Goal: Task Accomplishment & Management: Use online tool/utility

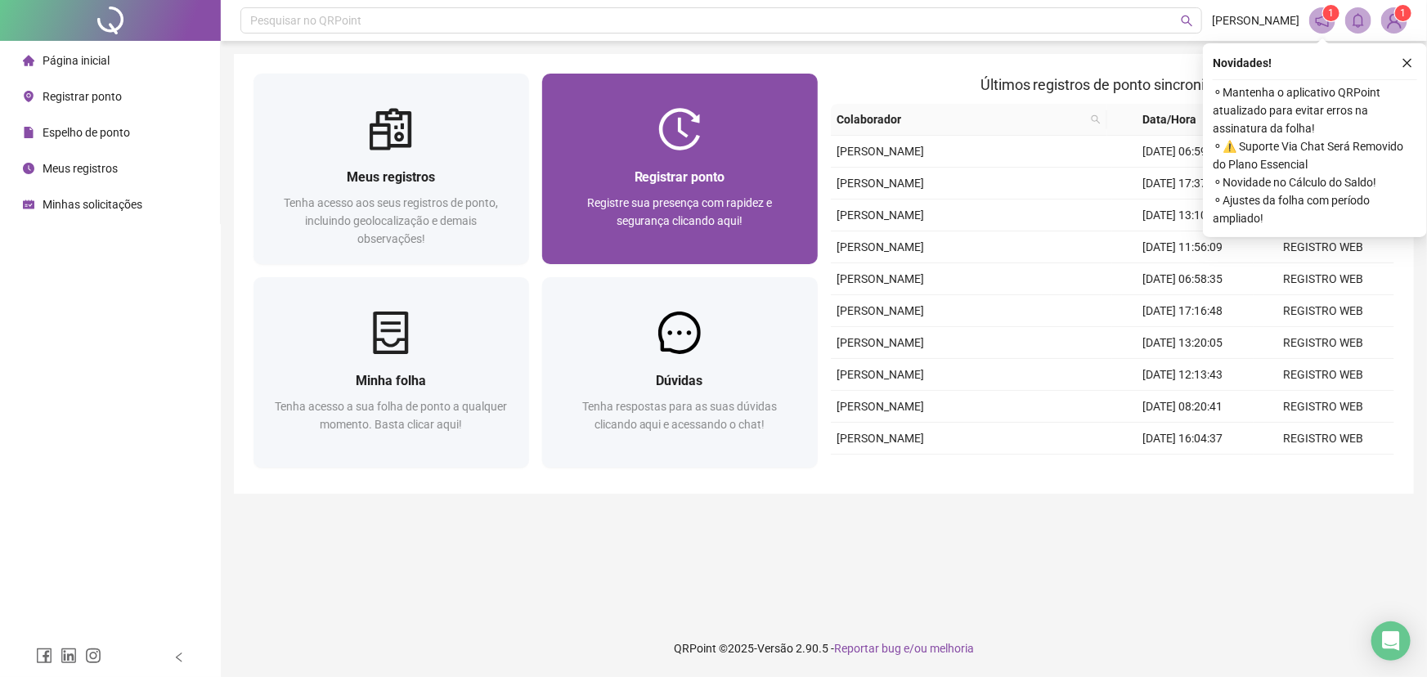
click at [632, 183] on div "Registrar ponto" at bounding box center [680, 177] width 236 height 20
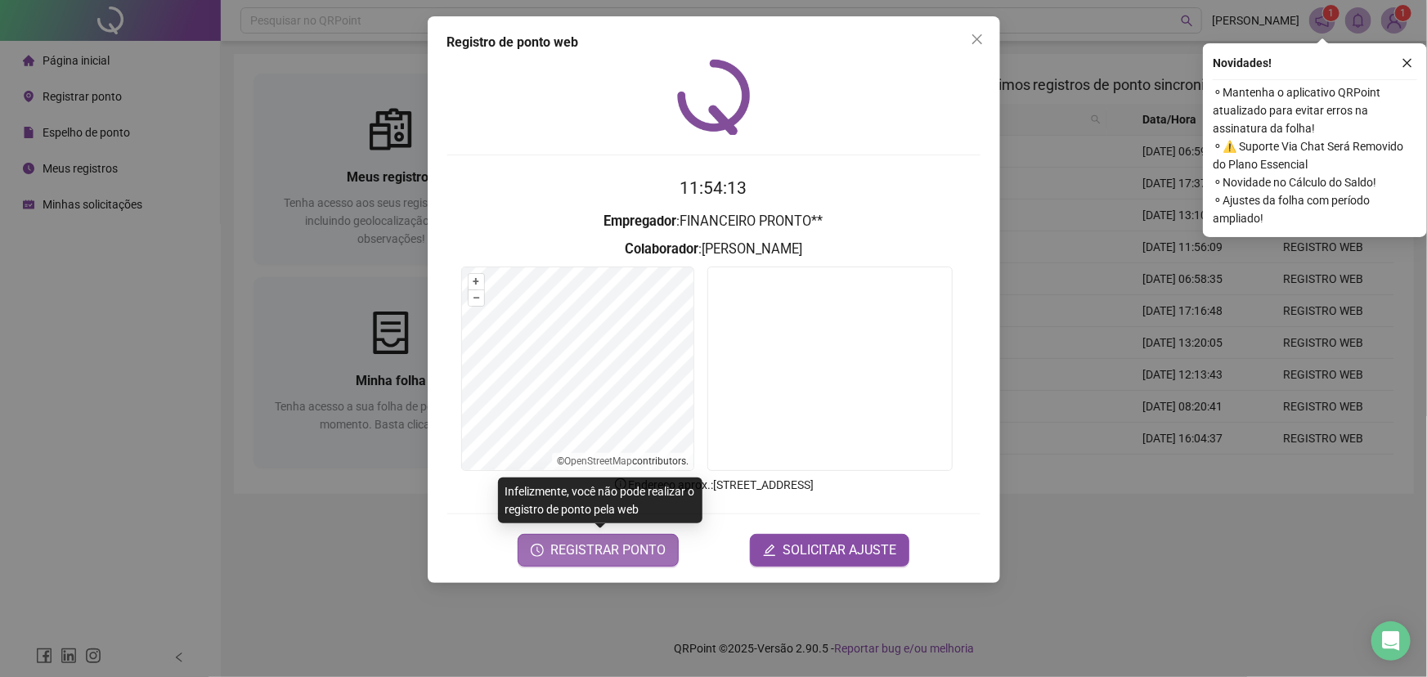
click at [594, 547] on span "REGISTRAR PONTO" at bounding box center [607, 550] width 115 height 20
